Goal: Information Seeking & Learning: Check status

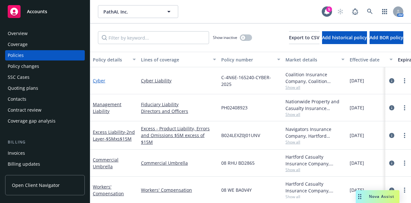
click at [100, 82] on link "Cyber" at bounding box center [99, 80] width 13 height 6
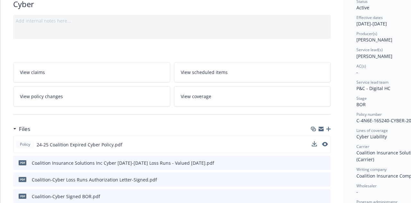
scroll to position [64, 0]
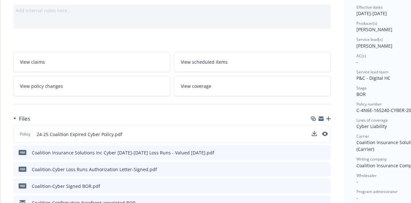
click at [323, 135] on button at bounding box center [325, 134] width 6 height 7
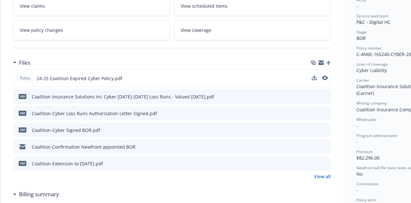
scroll to position [128, 0]
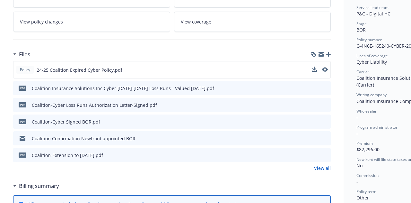
click at [323, 66] on button at bounding box center [325, 69] width 6 height 7
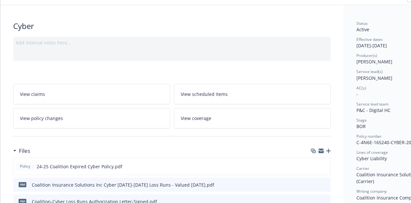
scroll to position [0, 0]
